Goal: Information Seeking & Learning: Learn about a topic

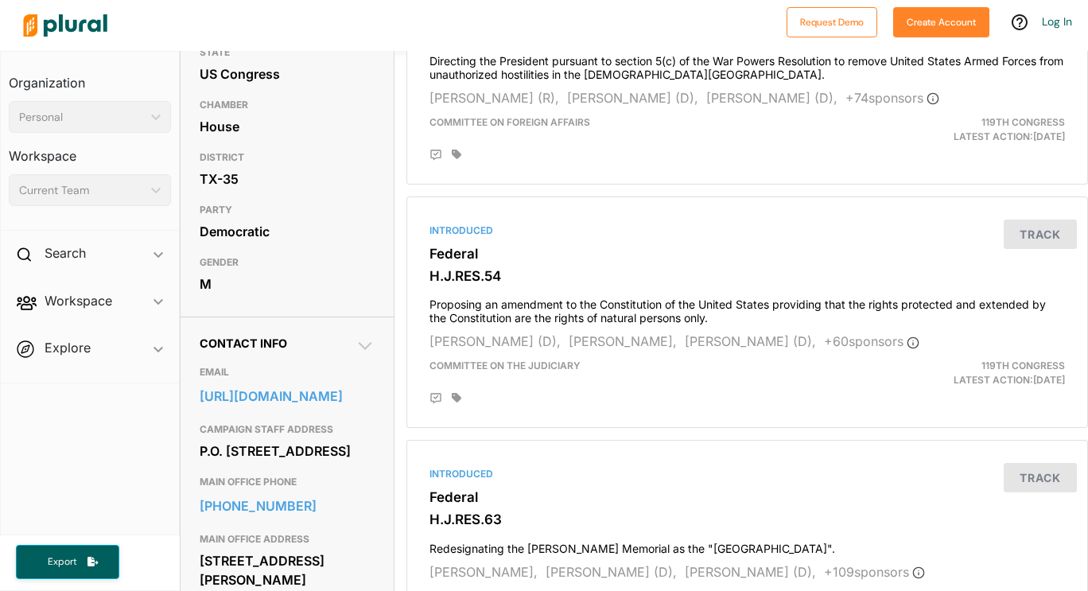
scroll to position [287, 0]
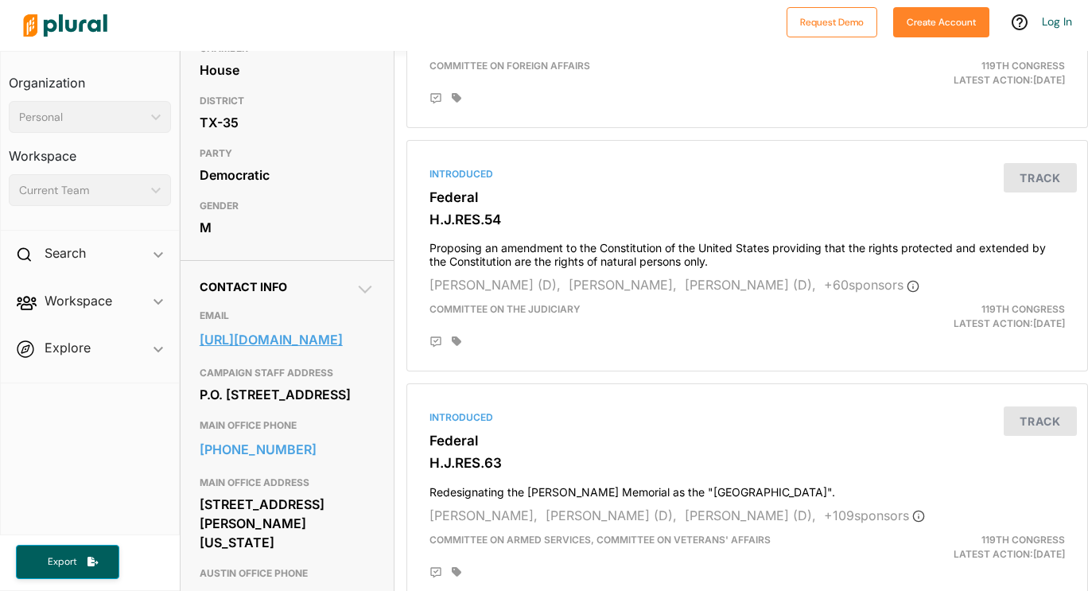
click at [318, 352] on link "[URL][DOMAIN_NAME]" at bounding box center [288, 340] width 176 height 24
click at [161, 264] on span "ic_keyboard_arrow_down" at bounding box center [159, 256] width 10 height 24
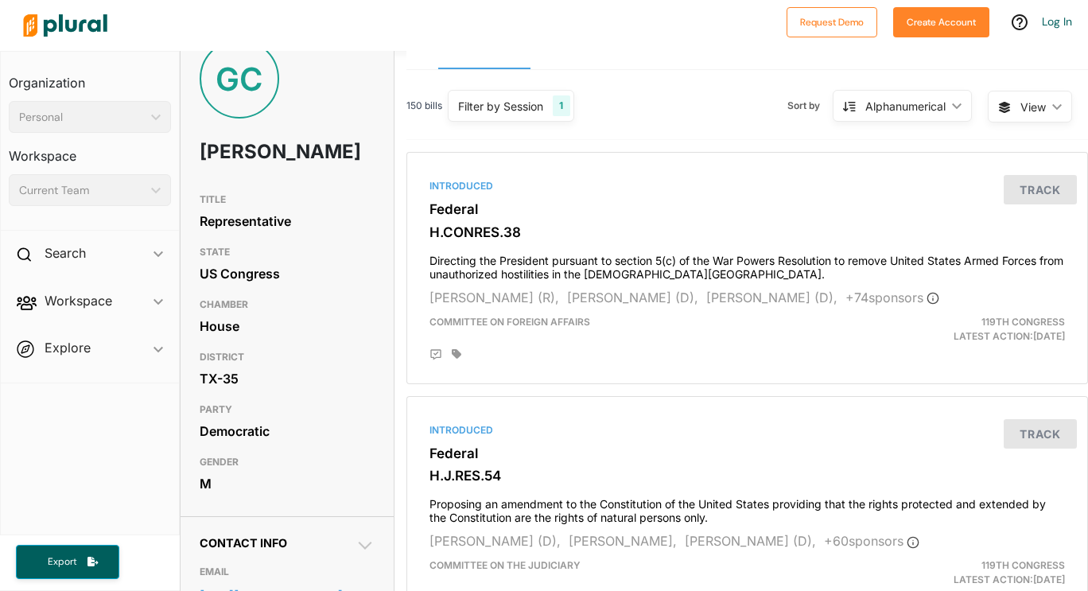
scroll to position [0, 0]
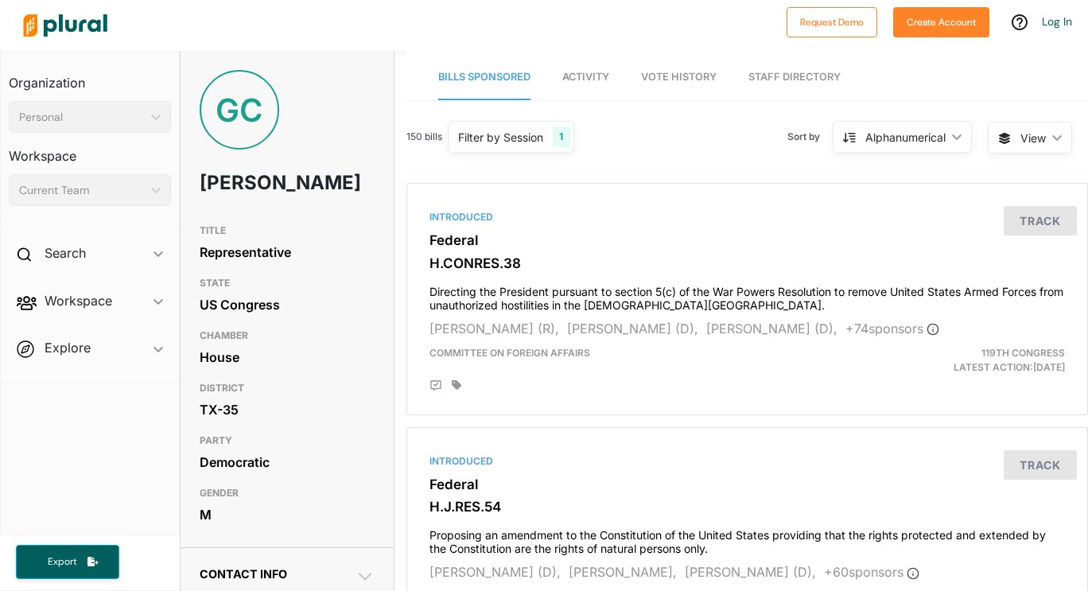
click at [574, 73] on span "Activity" at bounding box center [586, 77] width 47 height 12
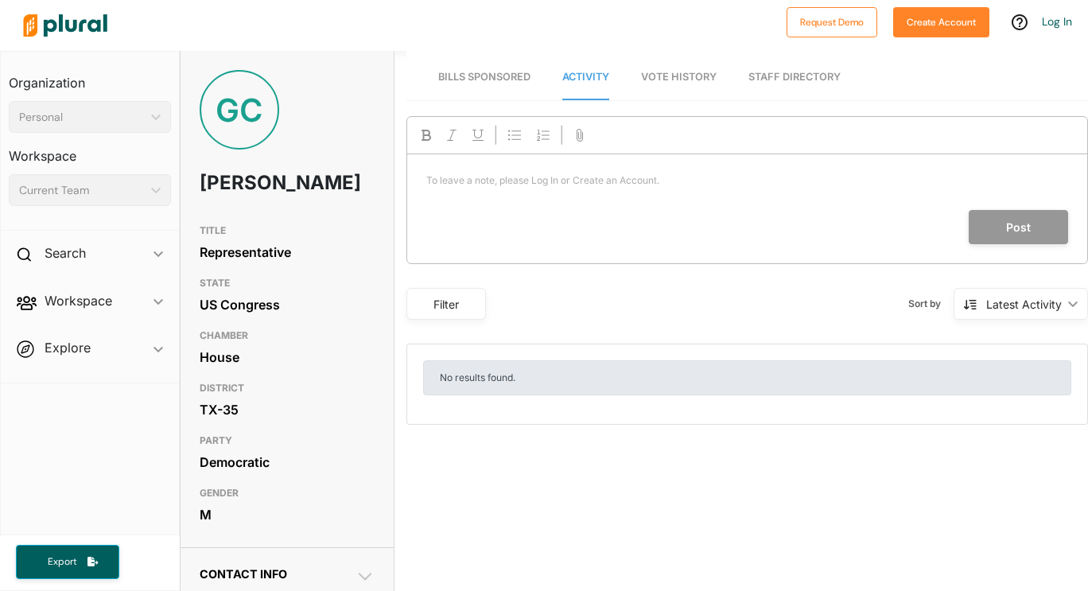
click at [677, 71] on span "Vote History" at bounding box center [679, 77] width 76 height 12
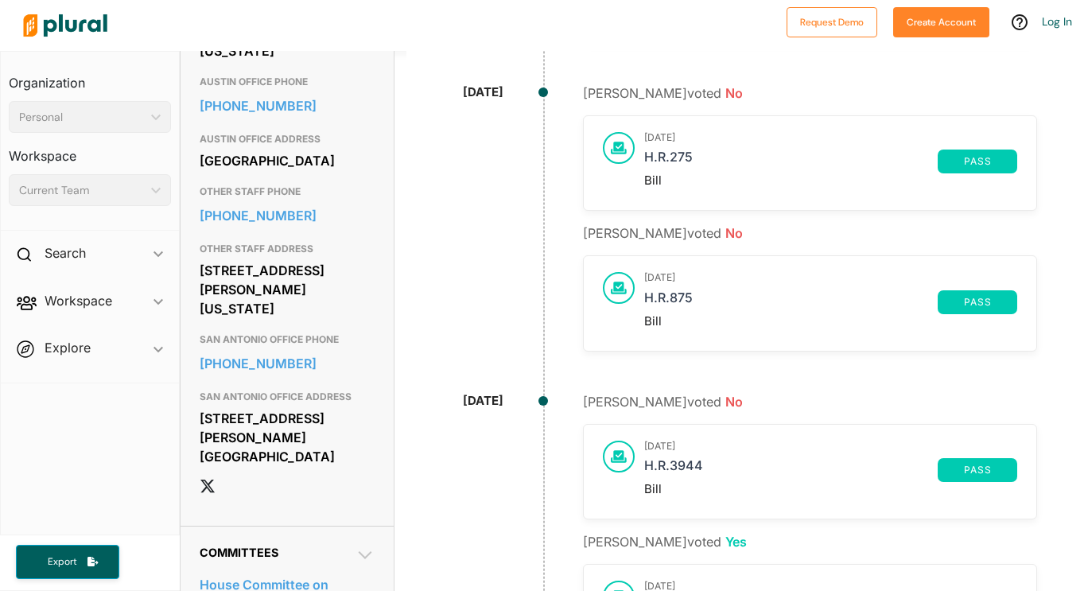
scroll to position [531, 0]
